Goal: Entertainment & Leisure: Consume media (video, audio)

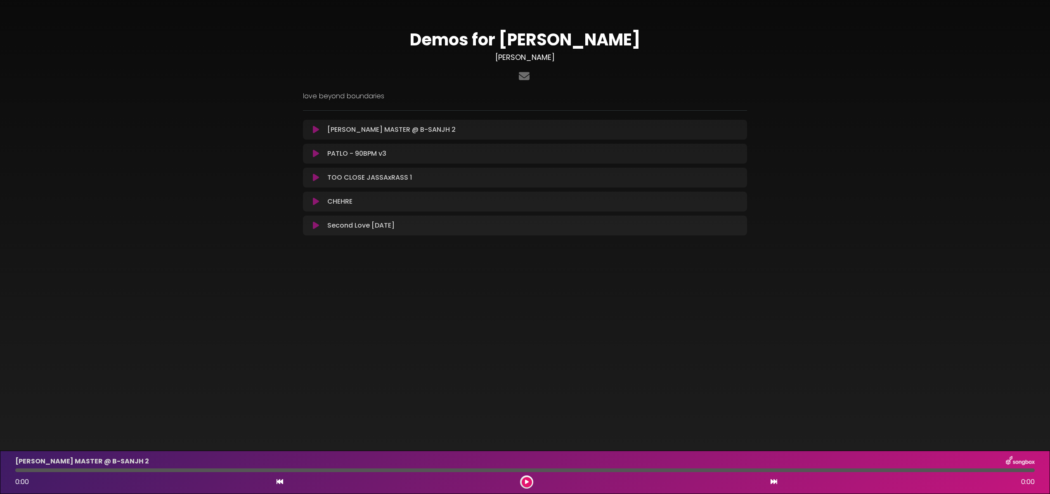
click at [319, 176] on button at bounding box center [316, 177] width 16 height 8
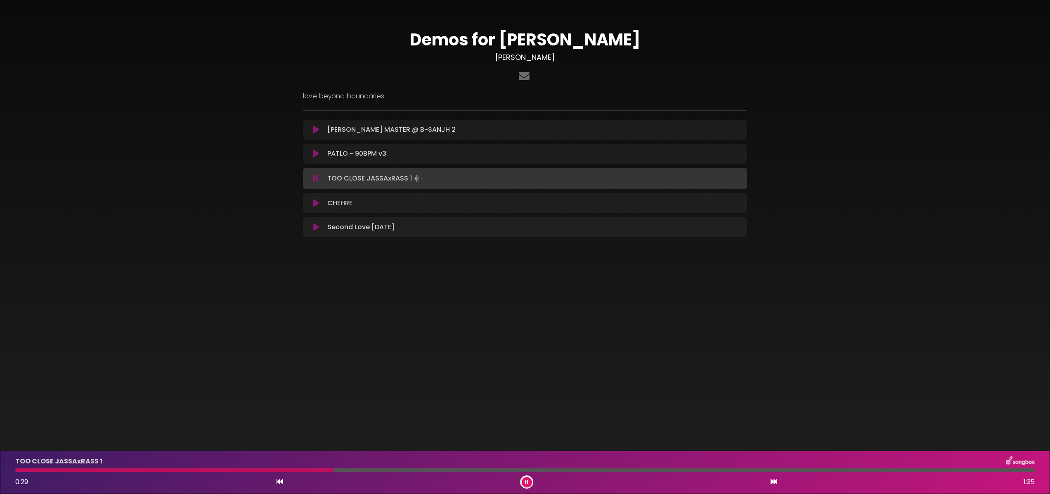
click at [318, 176] on icon at bounding box center [315, 178] width 5 height 8
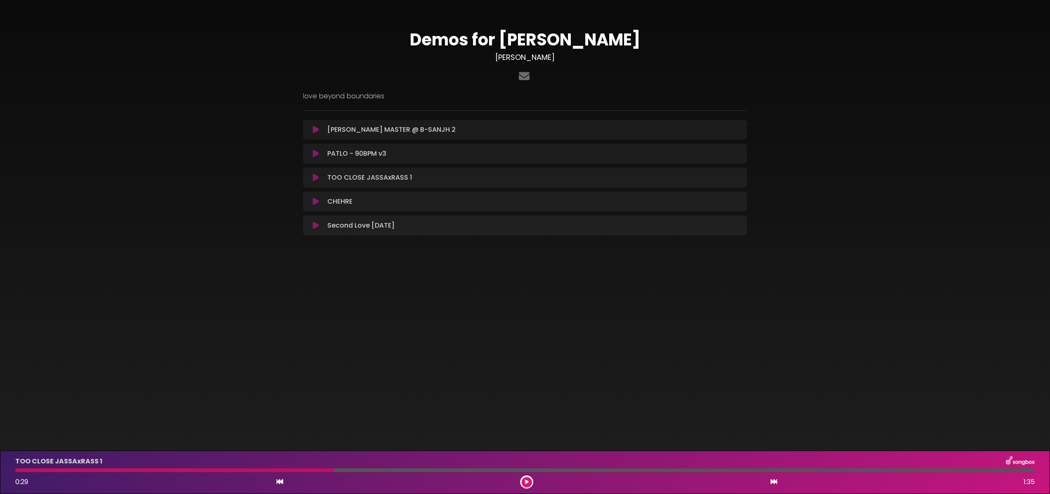
click at [314, 176] on icon at bounding box center [316, 177] width 6 height 8
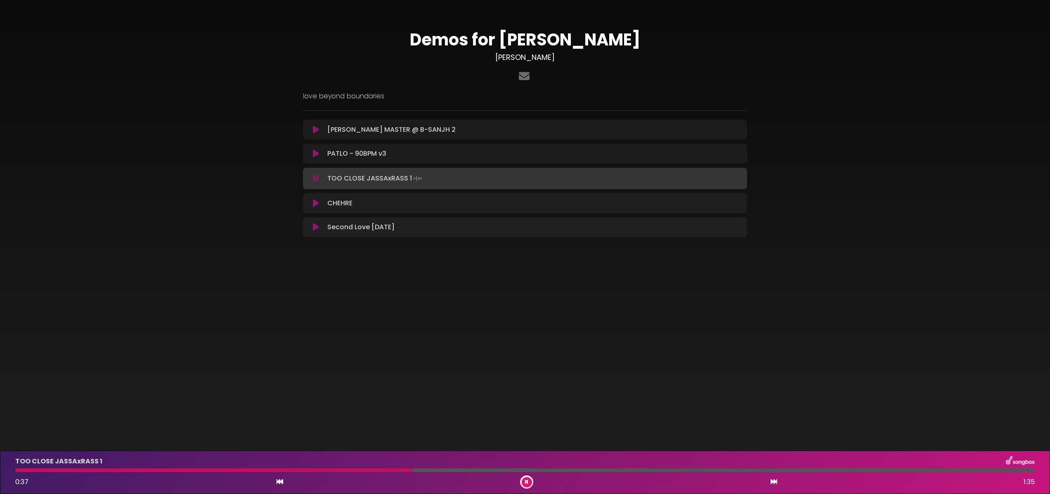
click at [315, 178] on icon at bounding box center [315, 178] width 5 height 8
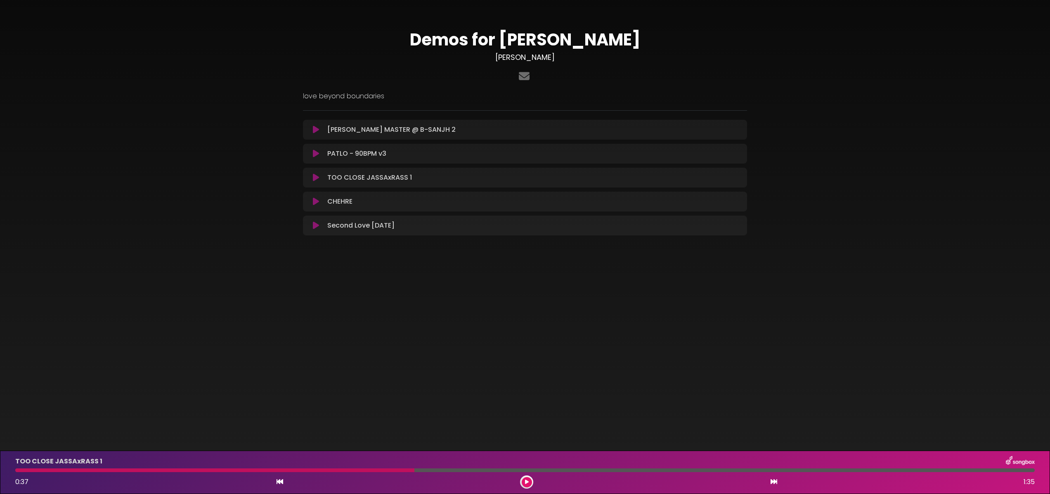
click at [315, 180] on icon at bounding box center [316, 177] width 6 height 8
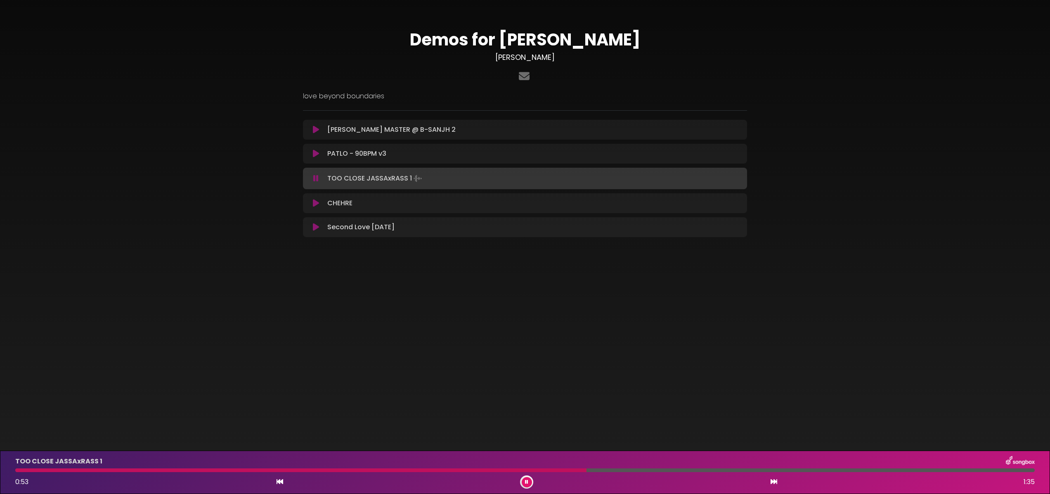
click at [316, 176] on icon at bounding box center [315, 178] width 5 height 8
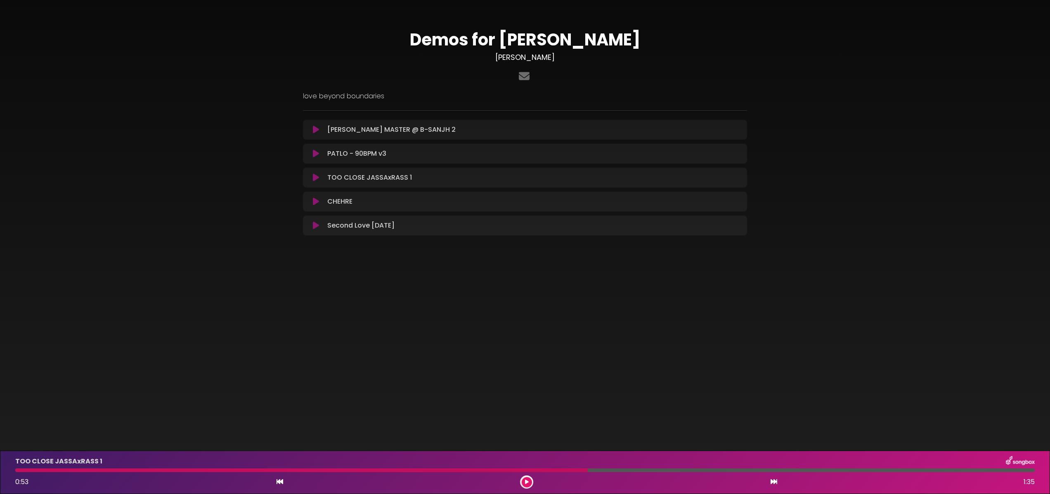
click at [313, 197] on icon at bounding box center [316, 201] width 6 height 8
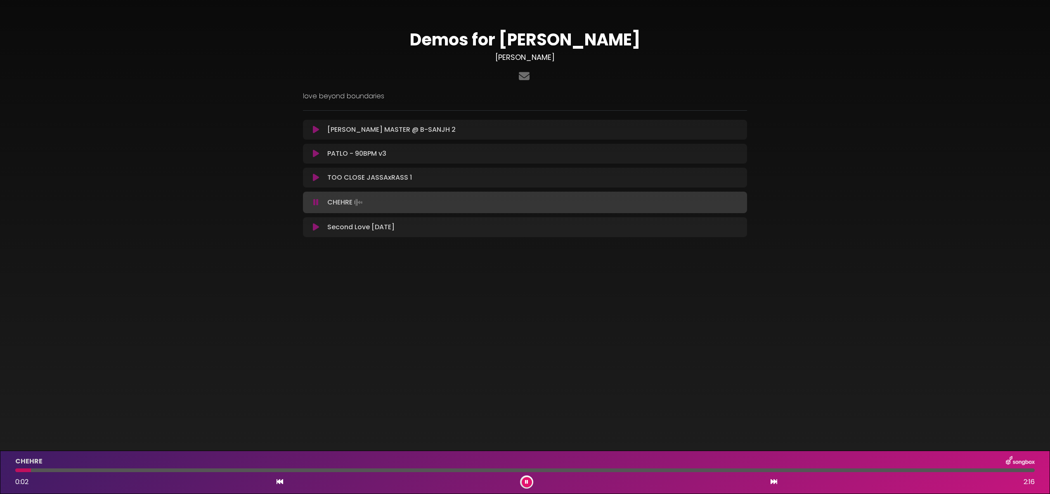
click at [46, 470] on div at bounding box center [525, 470] width 1020 height 4
click at [57, 469] on div at bounding box center [525, 470] width 1020 height 4
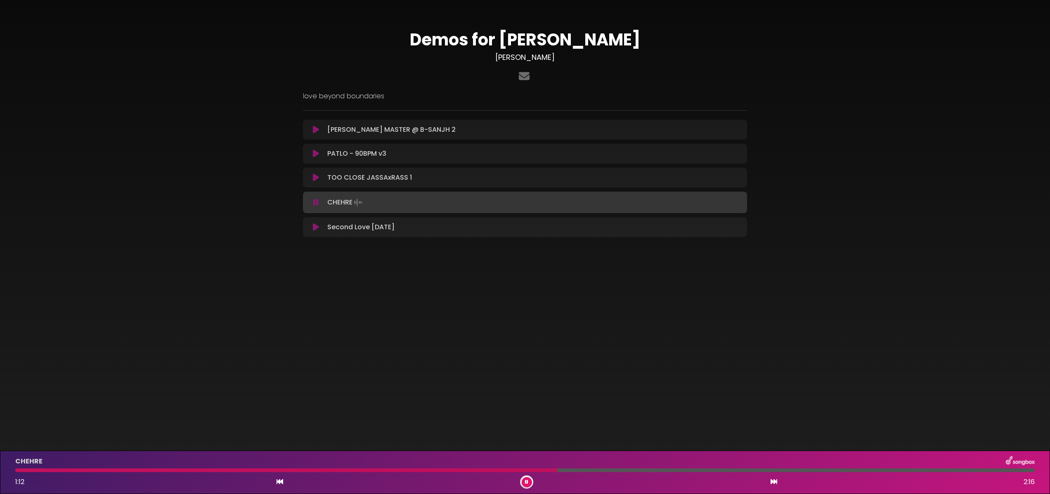
click at [316, 226] on icon at bounding box center [316, 227] width 6 height 8
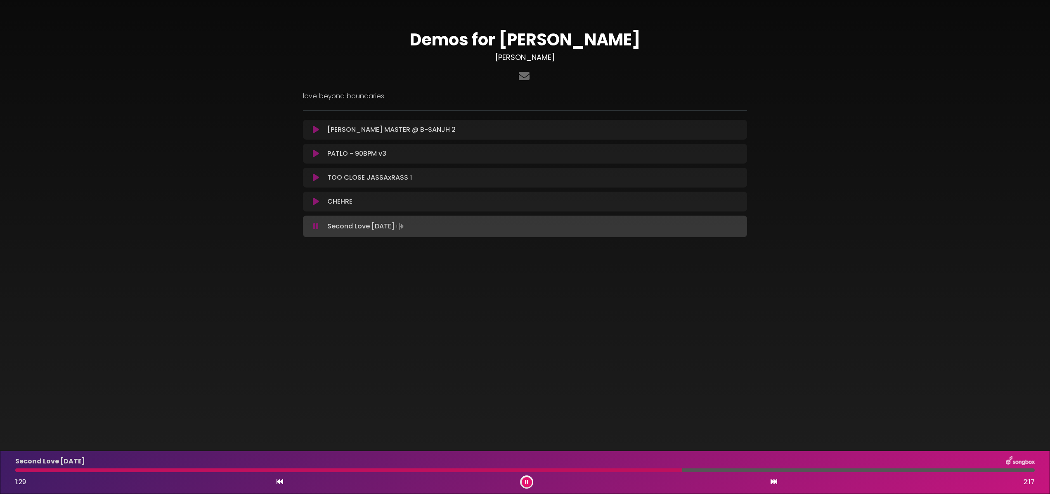
click at [315, 199] on icon at bounding box center [316, 201] width 6 height 8
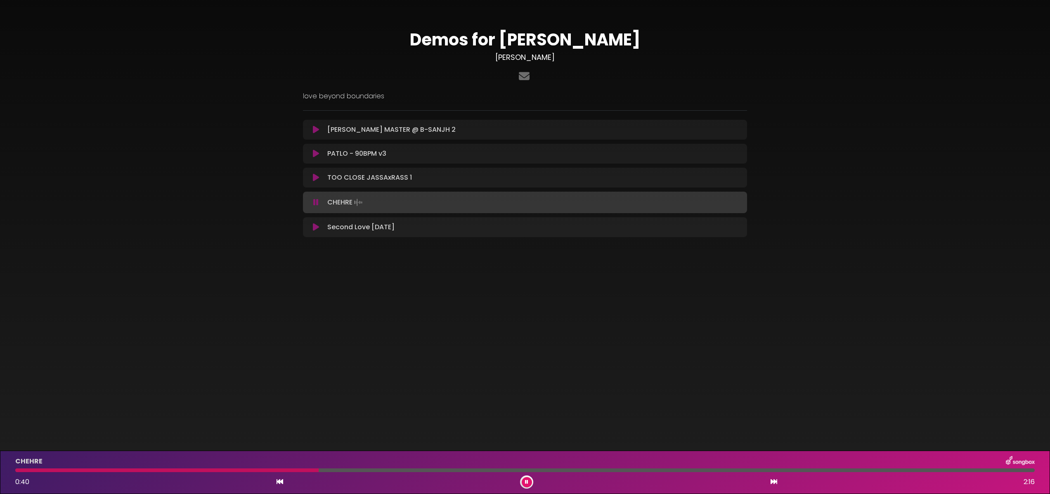
click at [18, 469] on div at bounding box center [166, 470] width 303 height 4
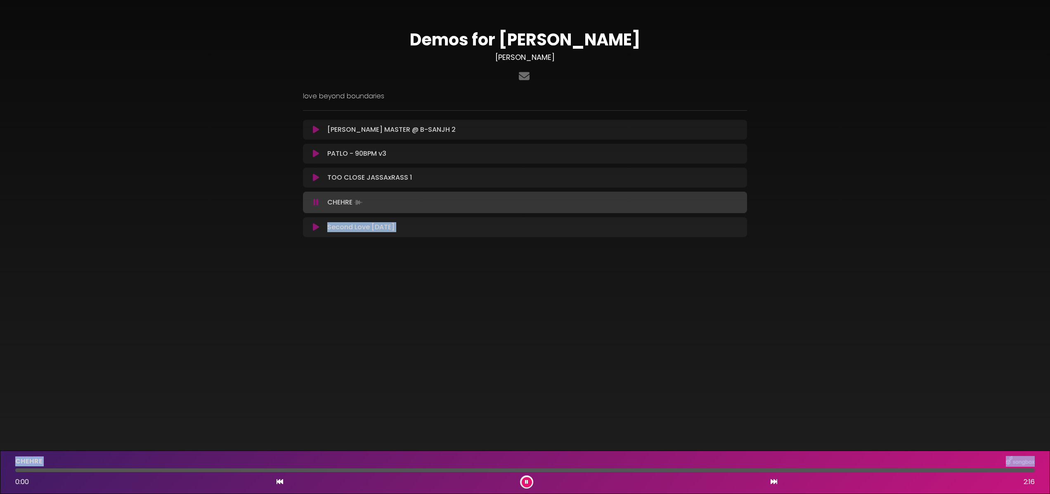
click at [0, 467] on html "× Demos for [PERSON_NAME] [PERSON_NAME] ×" at bounding box center [525, 247] width 1050 height 494
click at [526, 479] on button at bounding box center [527, 482] width 10 height 10
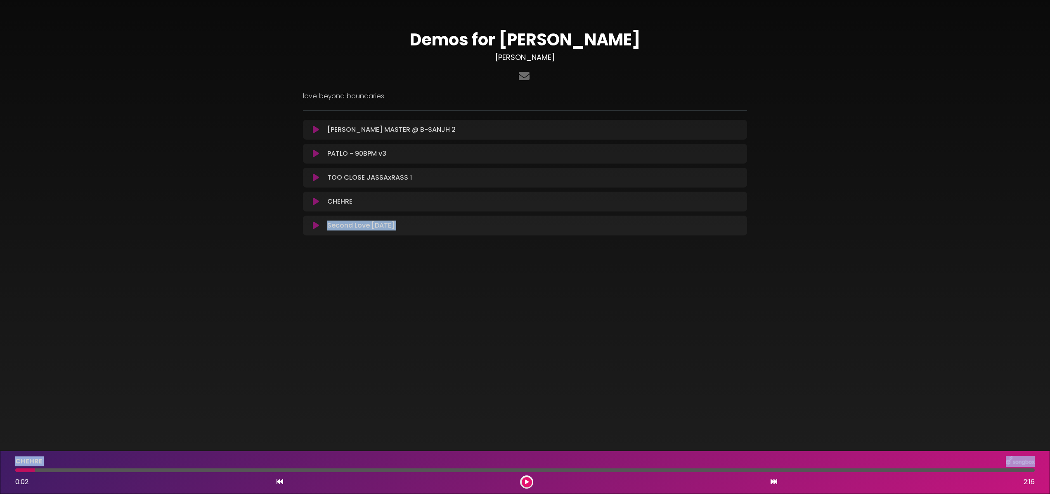
click at [528, 479] on icon at bounding box center [527, 481] width 4 height 5
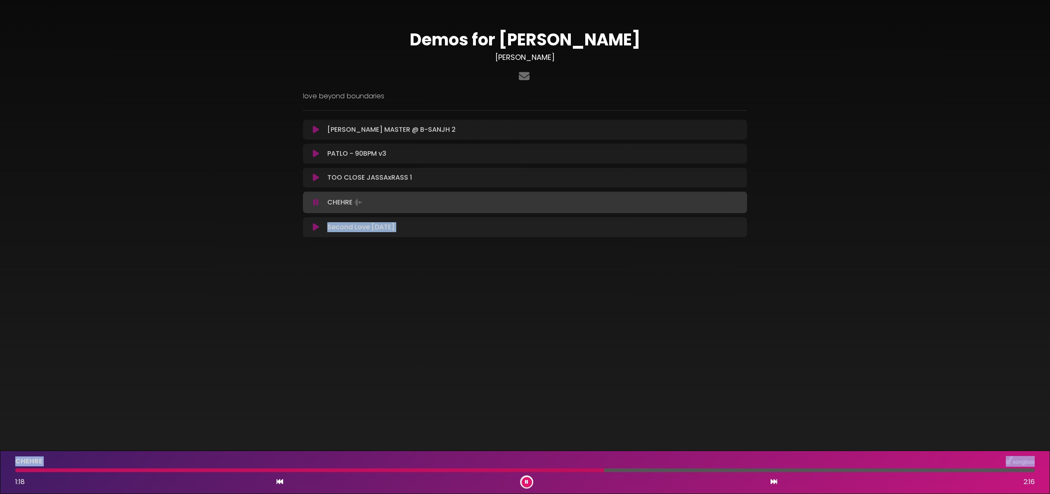
click at [528, 481] on icon at bounding box center [526, 481] width 3 height 5
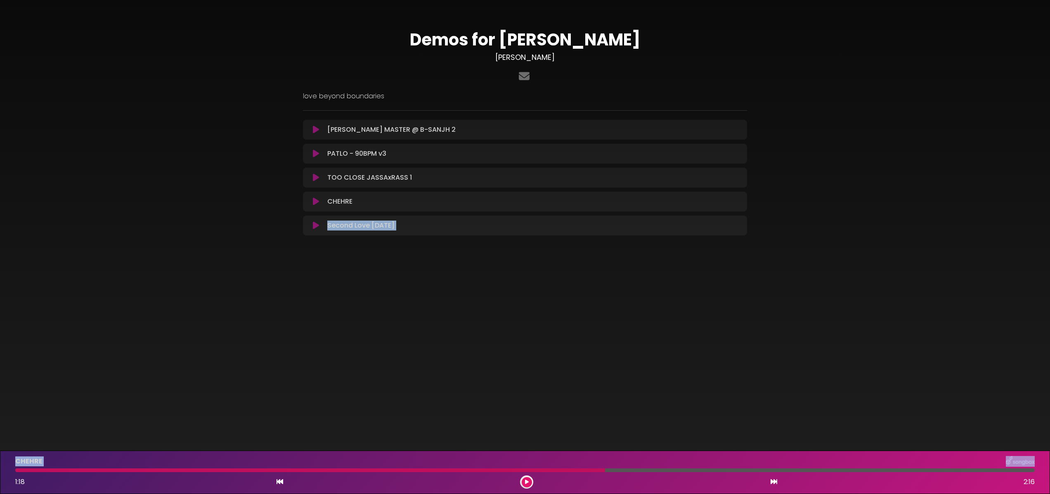
click at [314, 222] on icon at bounding box center [316, 225] width 6 height 8
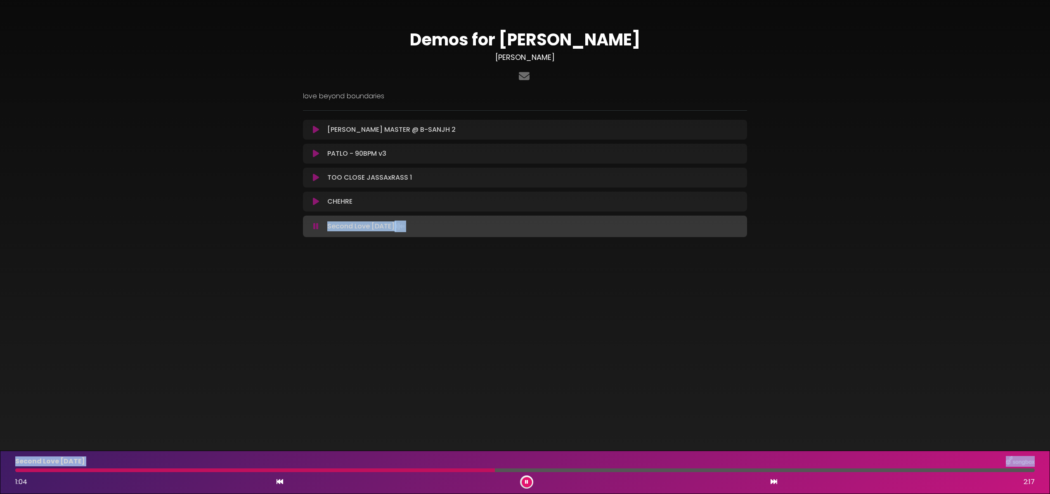
click at [527, 481] on icon at bounding box center [526, 481] width 3 height 5
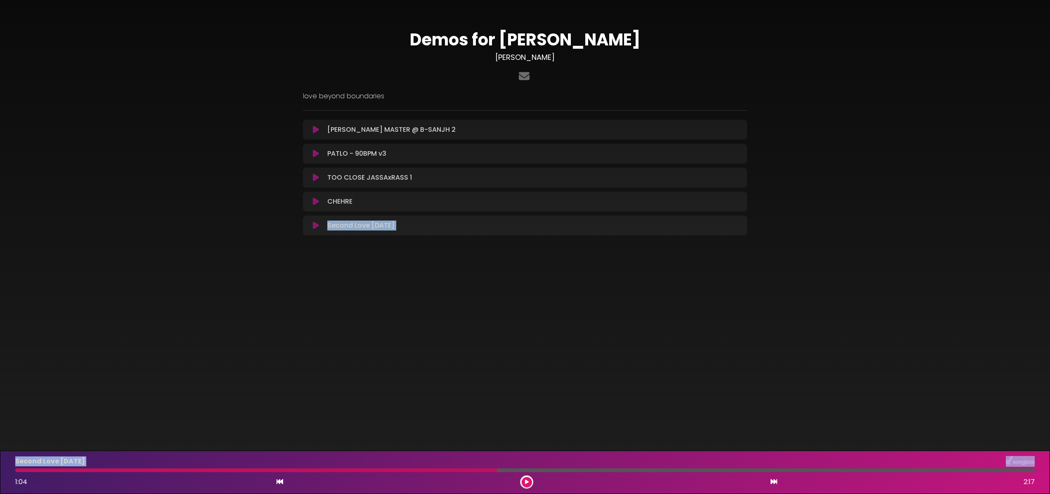
click at [315, 176] on icon at bounding box center [316, 177] width 6 height 8
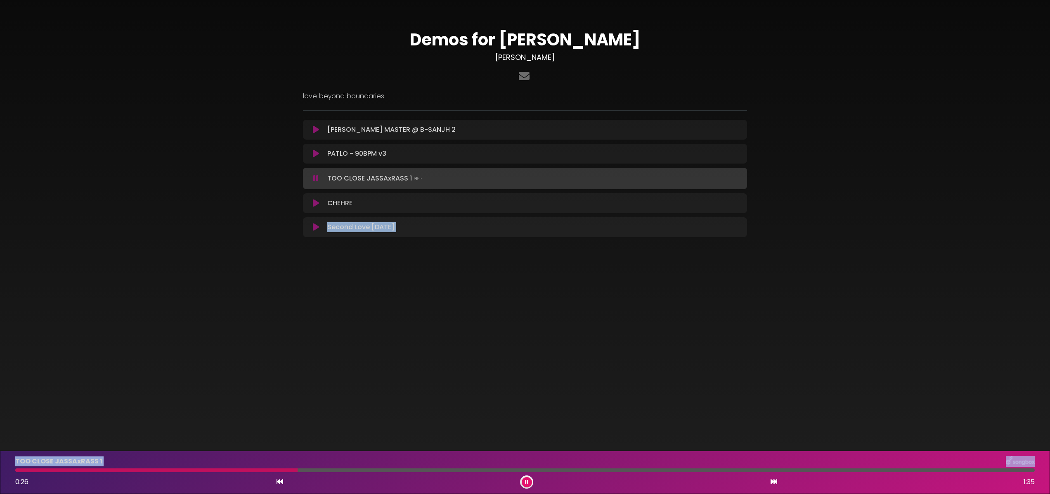
click at [320, 177] on button at bounding box center [316, 178] width 16 height 8
